Goal: Download file/media

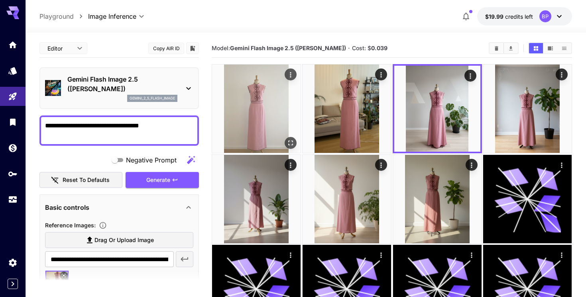
click at [272, 125] on img at bounding box center [256, 109] width 89 height 89
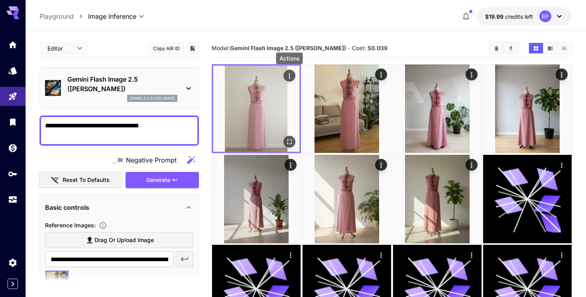
click at [289, 79] on icon "Actions" at bounding box center [290, 76] width 8 height 8
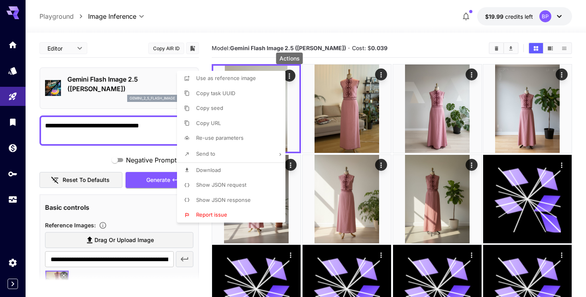
click at [233, 171] on li "Download" at bounding box center [233, 170] width 113 height 15
click at [432, 41] on div at bounding box center [293, 148] width 586 height 297
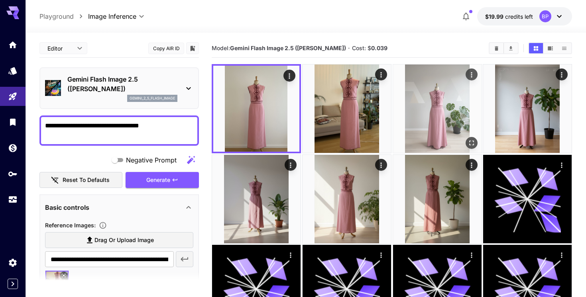
click at [477, 74] on img at bounding box center [437, 109] width 89 height 89
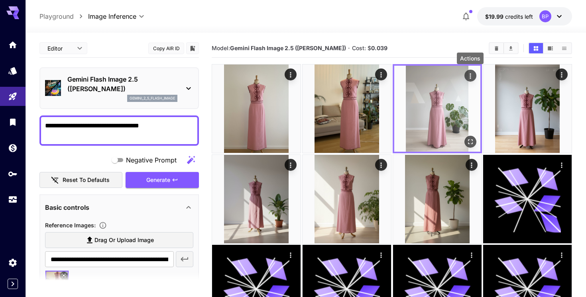
click at [472, 77] on icon "Actions" at bounding box center [470, 76] width 8 height 8
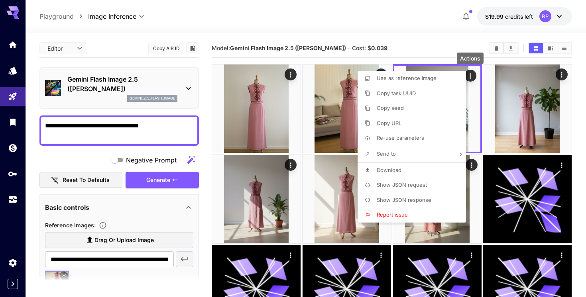
click at [390, 173] on p "Download" at bounding box center [389, 171] width 25 height 8
click at [303, 59] on div at bounding box center [293, 148] width 586 height 297
